Goal: Task Accomplishment & Management: Manage account settings

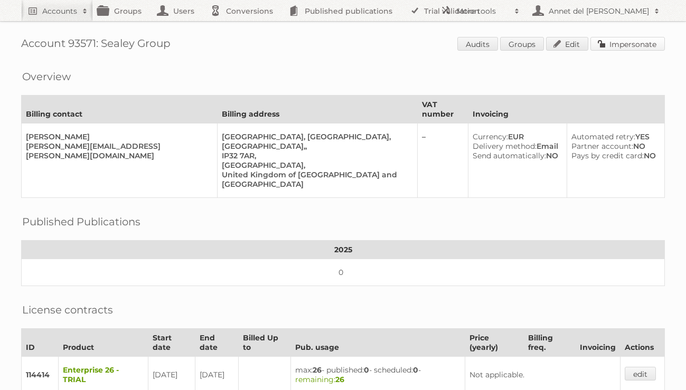
click at [648, 44] on link "Impersonate" at bounding box center [628, 44] width 74 height 14
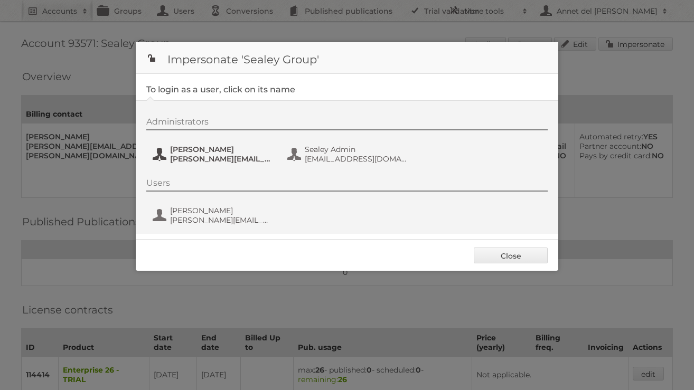
click at [184, 153] on span "[PERSON_NAME]" at bounding box center [221, 150] width 102 height 10
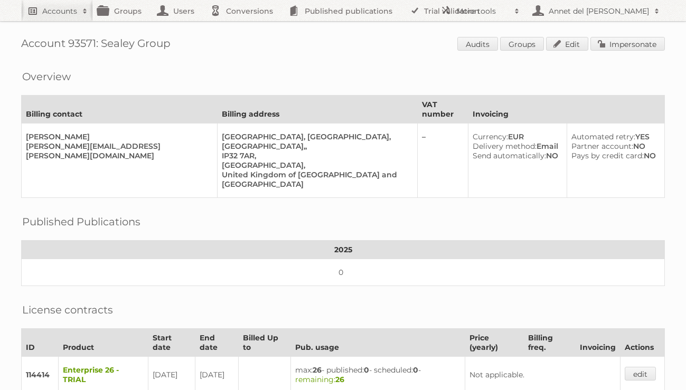
click at [62, 6] on h2 "Accounts" at bounding box center [59, 11] width 35 height 11
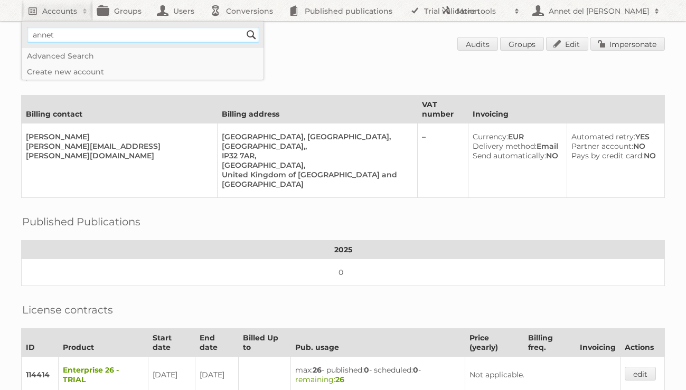
type input"] "[EMAIL_ADDRESS][DOMAIN_NAME]"
click at [254, 33] on input "Search" at bounding box center [252, 35] width 16 height 16
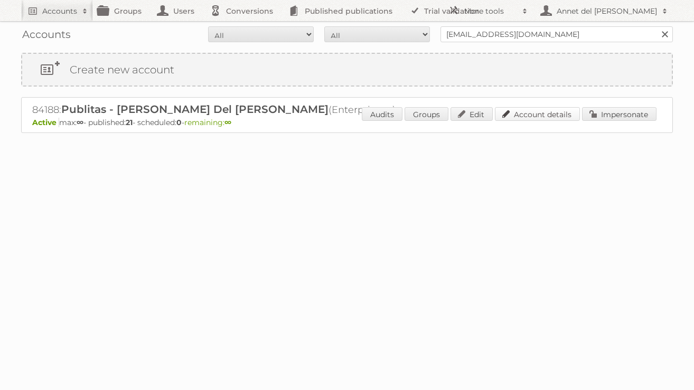
click at [518, 113] on link "Account details" at bounding box center [537, 114] width 85 height 14
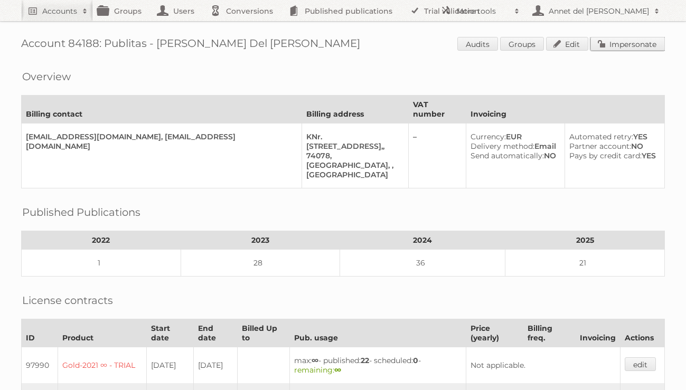
click at [621, 47] on link "Impersonate" at bounding box center [628, 44] width 74 height 14
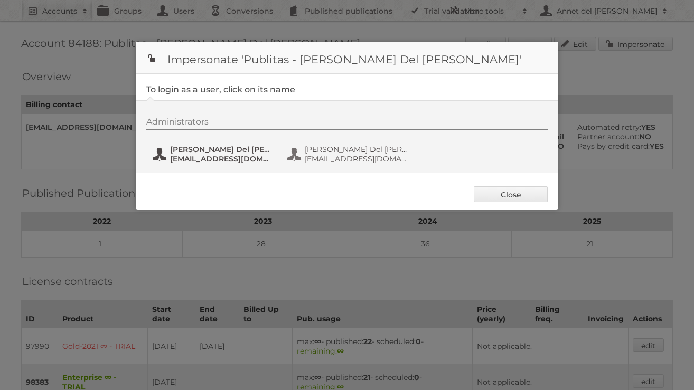
click at [220, 152] on span "Annet Del Pino" at bounding box center [221, 150] width 102 height 10
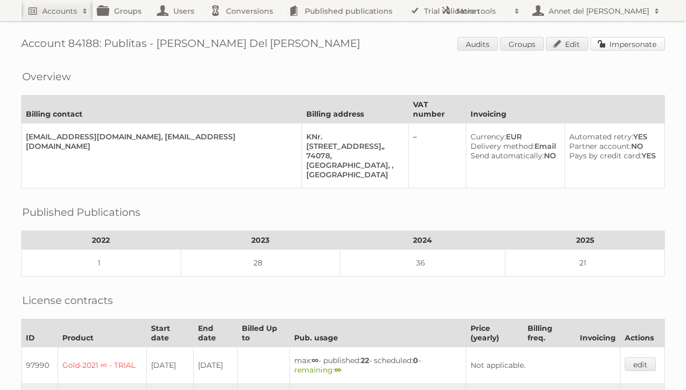
click at [651, 46] on link "Impersonate" at bounding box center [628, 44] width 74 height 14
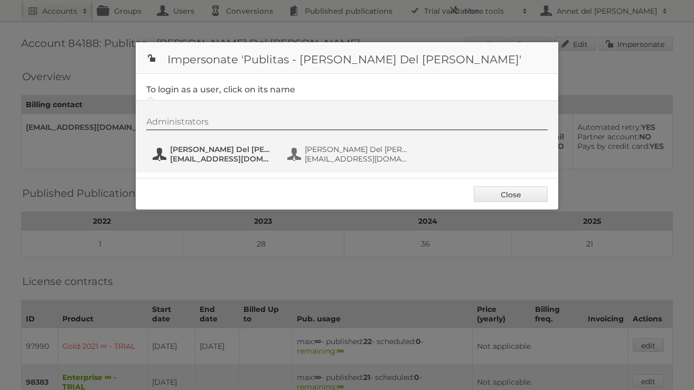
click at [233, 160] on span "annet@publitas.com" at bounding box center [221, 159] width 102 height 10
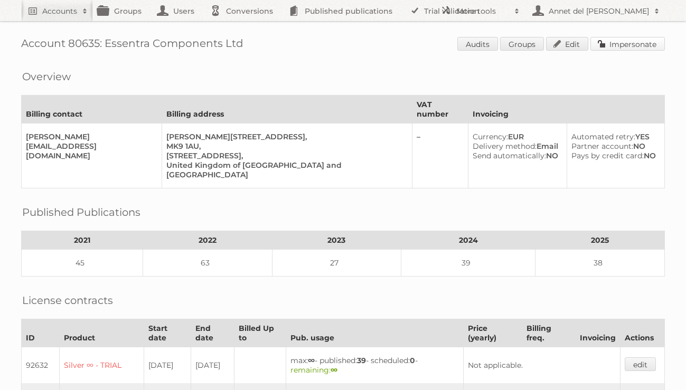
click at [653, 44] on link "Impersonate" at bounding box center [628, 44] width 74 height 14
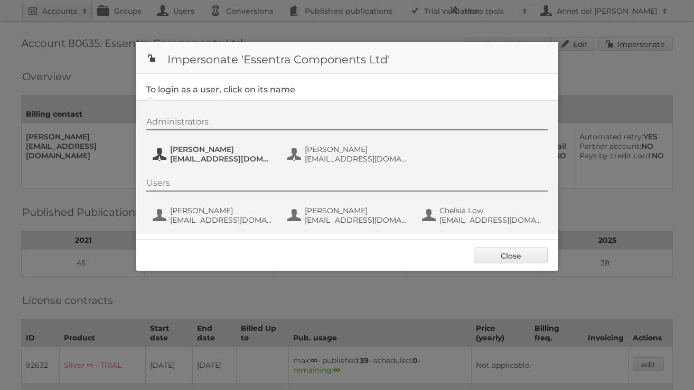
click at [222, 150] on span "[PERSON_NAME]" at bounding box center [221, 150] width 102 height 10
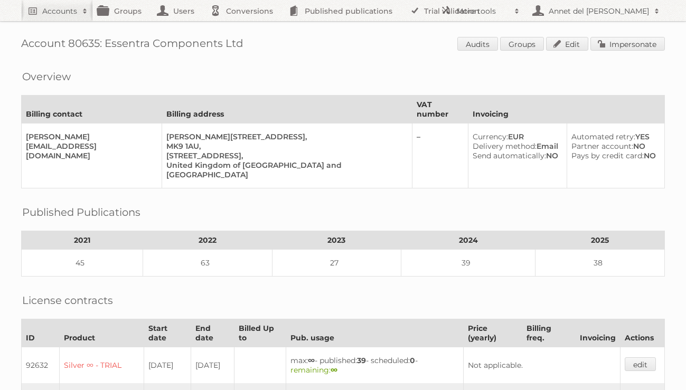
drag, startPoint x: 16, startPoint y: 40, endPoint x: 249, endPoint y: 49, distance: 232.6
copy h1 "Account 80635: Essentra Components Ltd"
